Goal: Answer question/provide support: Share knowledge or assist other users

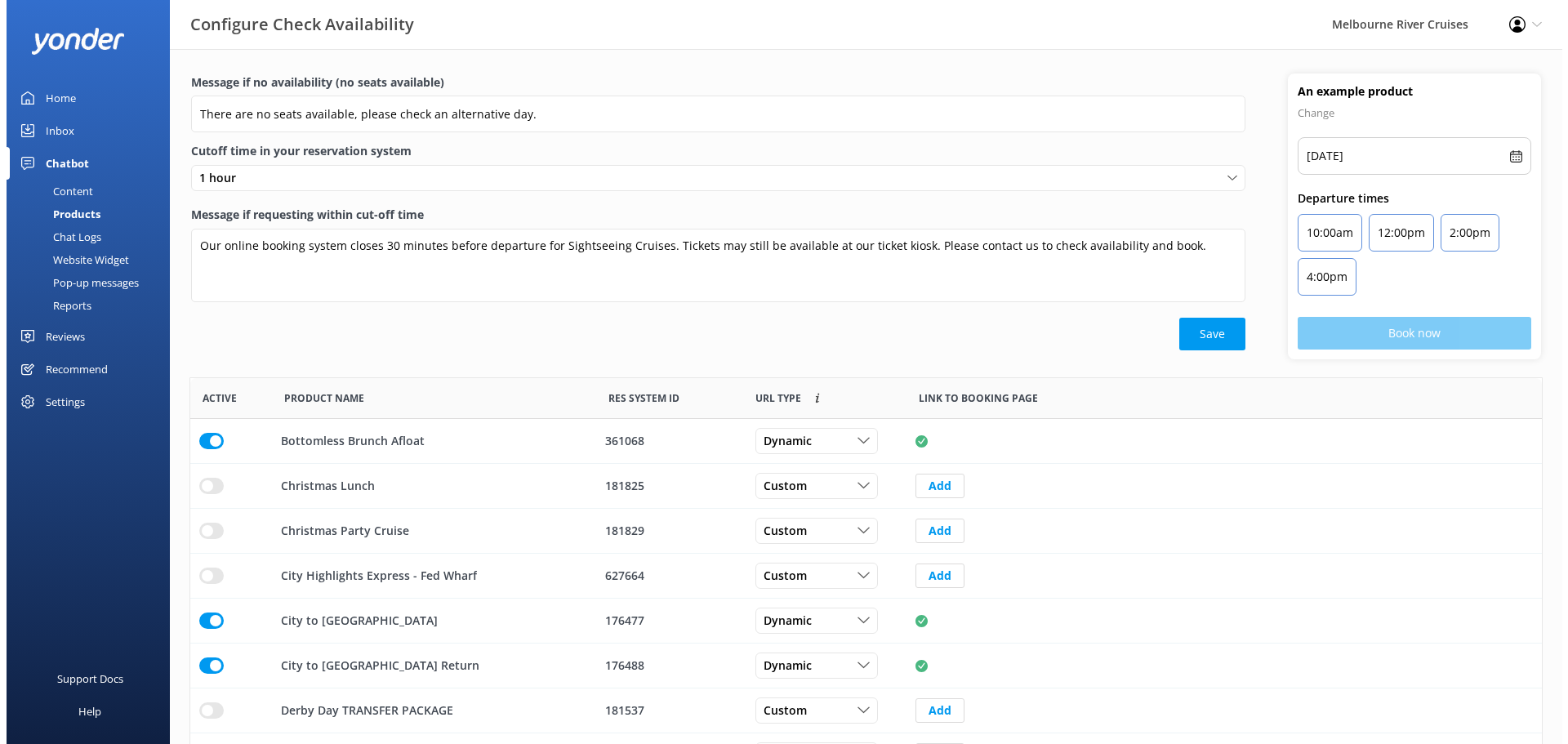
scroll to position [479, 1340]
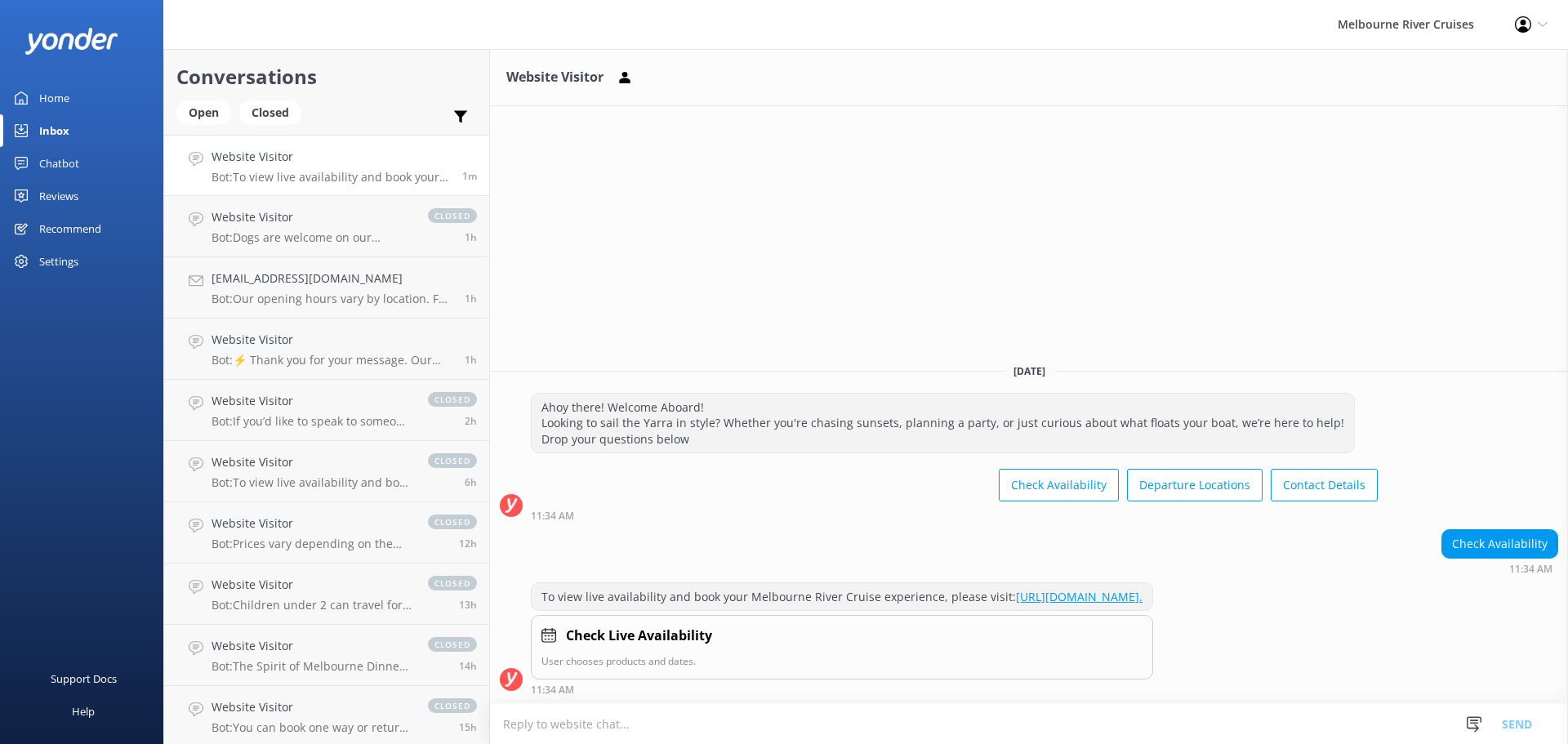
click at [367, 177] on p "Bot: To view live availability and book your Melbourne River Cruise experience,…" at bounding box center [331, 178] width 238 height 15
click at [294, 222] on h4 "Website Visitor" at bounding box center [311, 217] width 200 height 18
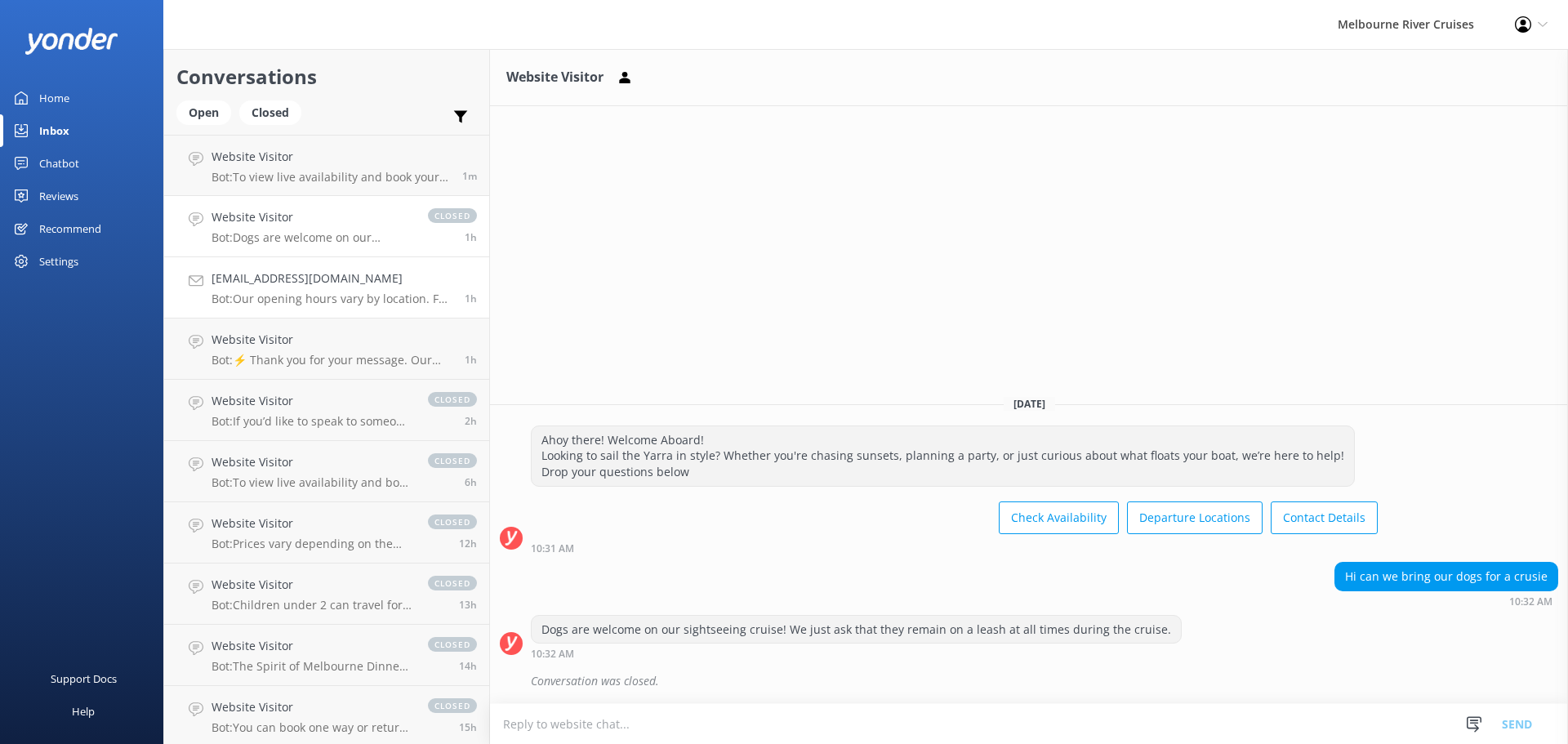
click at [362, 302] on p "Bot: Our opening hours vary by location. For ticket purchases and departures: -…" at bounding box center [331, 300] width 241 height 15
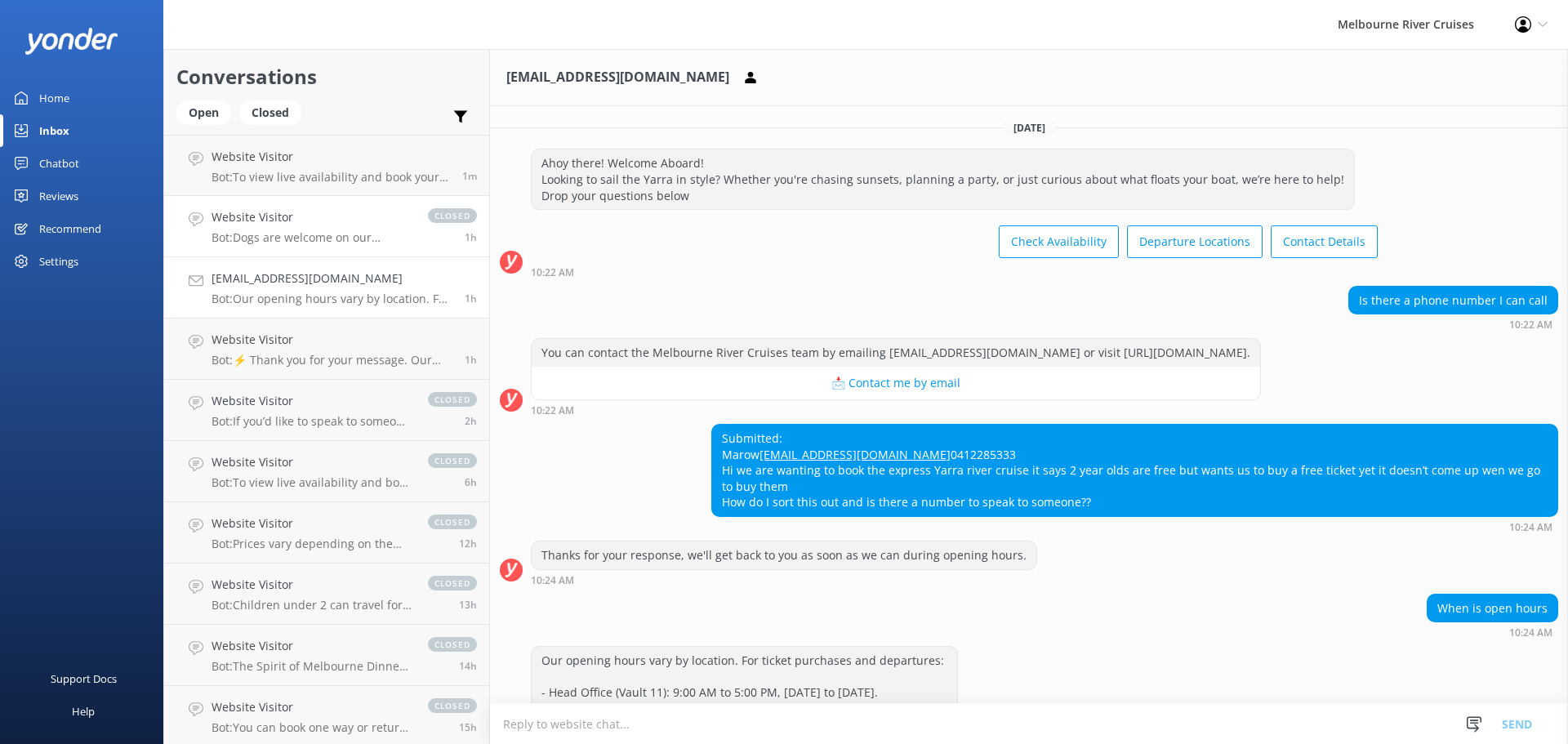
scroll to position [192, 0]
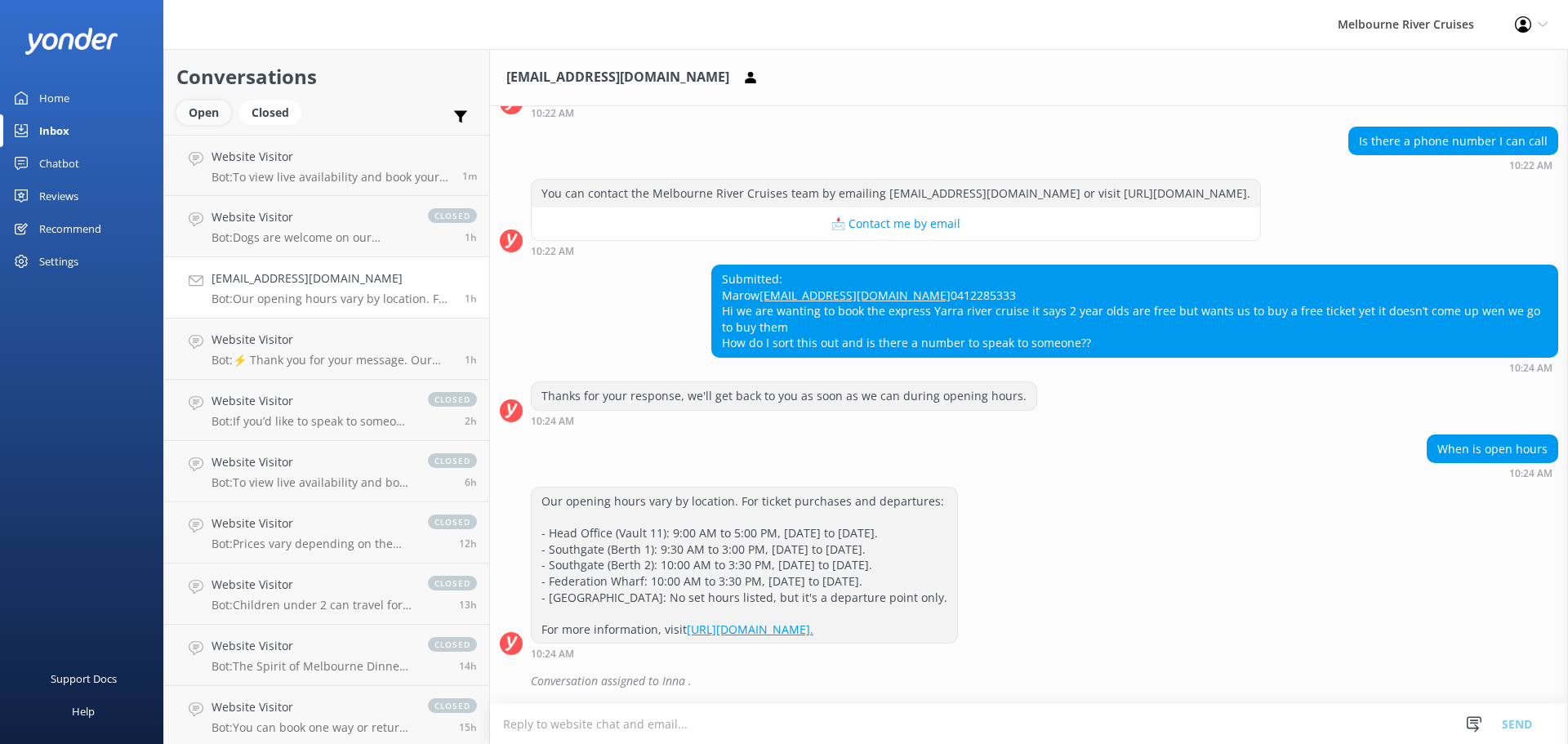
click at [199, 115] on div "Open" at bounding box center [204, 113] width 54 height 24
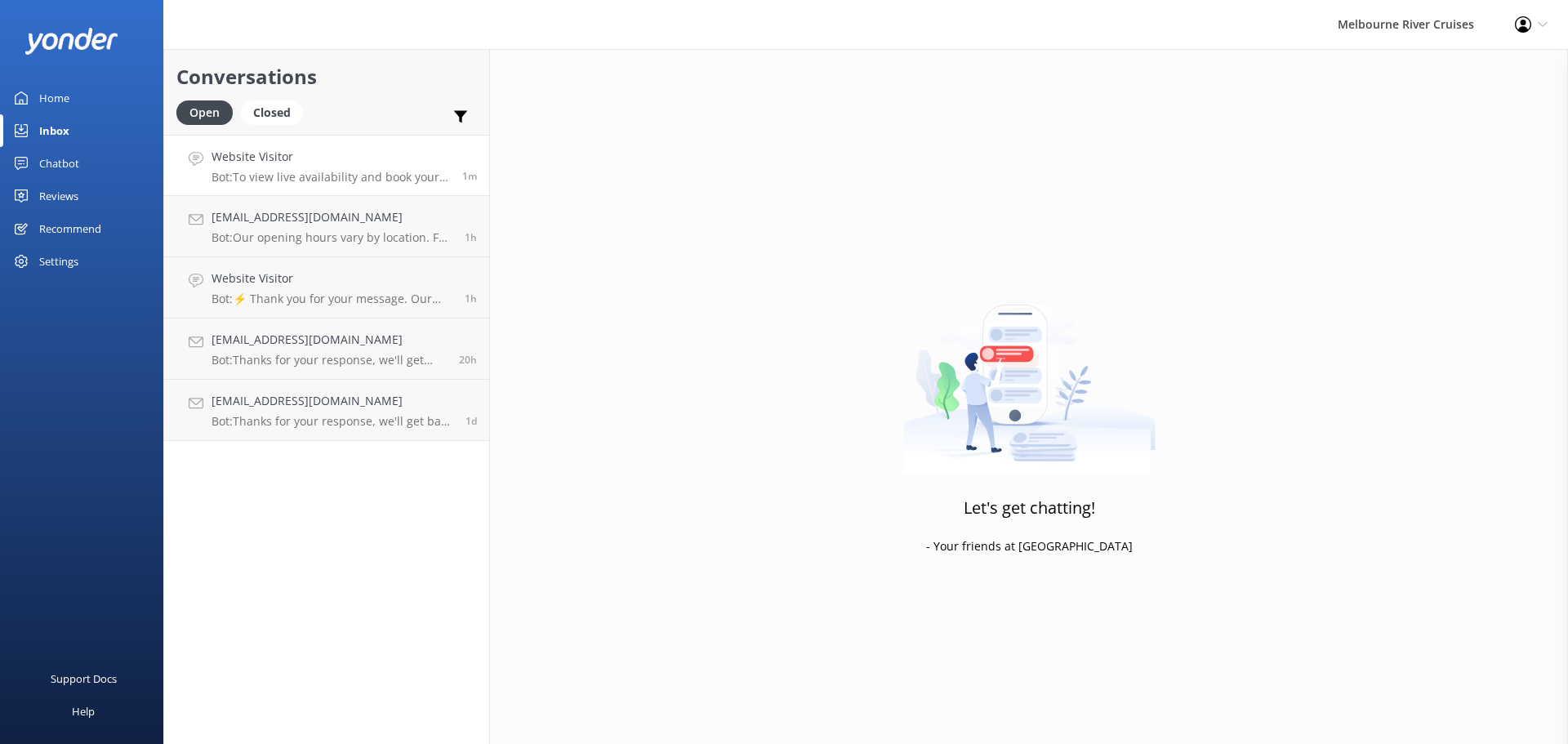
click at [352, 173] on p "Bot: To view live availability and book your Melbourne River Cruise experience,…" at bounding box center [331, 178] width 238 height 15
